Goal: Find specific page/section: Locate a particular part of the current website

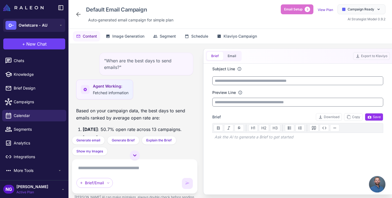
click at [78, 16] on icon at bounding box center [78, 14] width 4 height 4
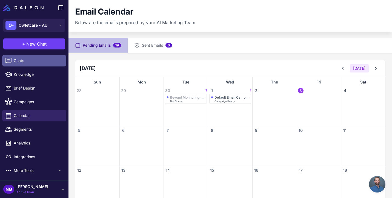
click at [41, 64] on link "Chats" at bounding box center [34, 61] width 64 height 12
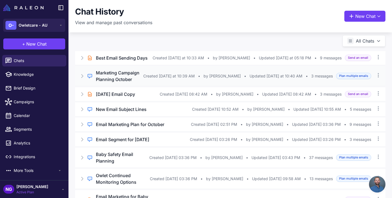
click at [102, 82] on h3 "Marketing Campaign Planning October" at bounding box center [119, 75] width 47 height 13
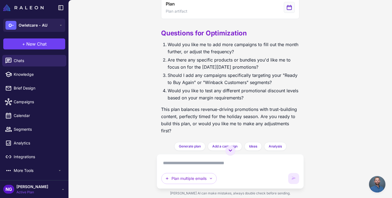
scroll to position [326, 0]
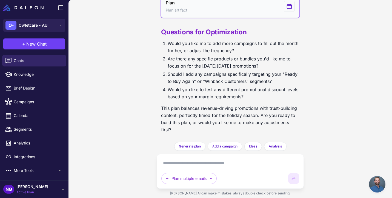
click at [184, 13] on button "Plan Plan artifact" at bounding box center [230, 6] width 138 height 23
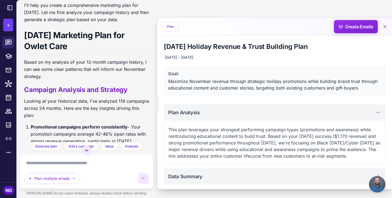
scroll to position [0, 0]
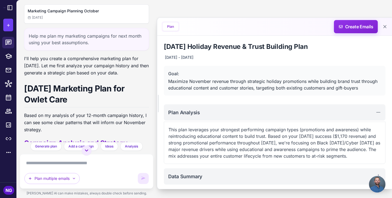
click at [42, 14] on div "Marketing Campaign Planning October [DATE]" at bounding box center [87, 14] width 118 height 12
click at [53, 11] on h2 "Marketing Campaign Planning October" at bounding box center [87, 11] width 118 height 6
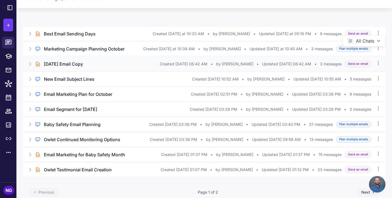
scroll to position [41, 0]
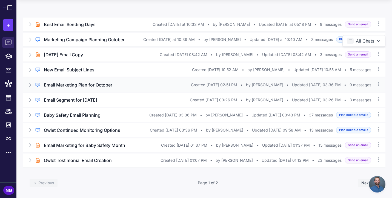
click at [85, 85] on h3 "Email Marketing Plan for October" at bounding box center [78, 84] width 68 height 7
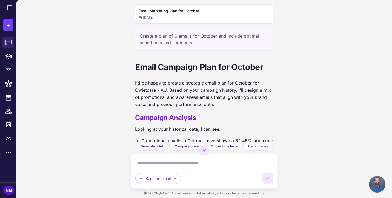
click at [170, 15] on div "Email Marketing Plan for October [DATE]" at bounding box center [204, 14] width 131 height 12
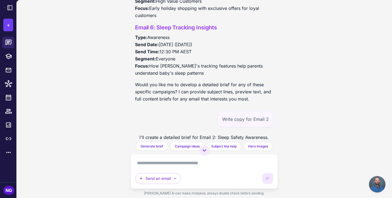
scroll to position [456, 0]
